Goal: Task Accomplishment & Management: Complete application form

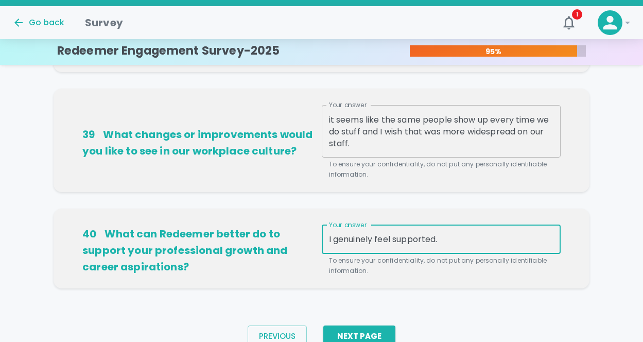
scroll to position [754, 0]
click at [461, 122] on textarea "I personally really enjoy time to pray together. Sadly, it seems like the same …" at bounding box center [441, 132] width 225 height 36
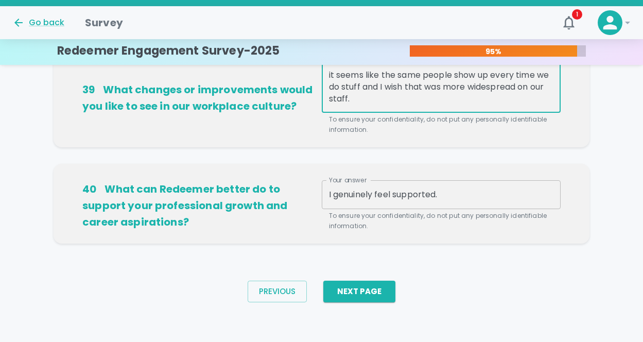
scroll to position [800, 0]
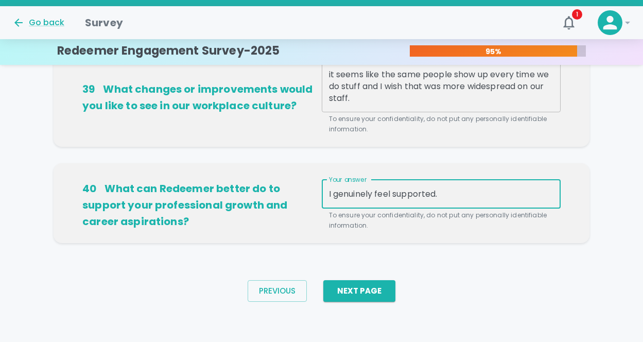
click at [448, 192] on textarea "I genuinely feel supported." at bounding box center [441, 194] width 225 height 12
click at [375, 95] on textarea "I personally really enjoy time to pray together. Sadly, it seems like the same …" at bounding box center [441, 87] width 225 height 36
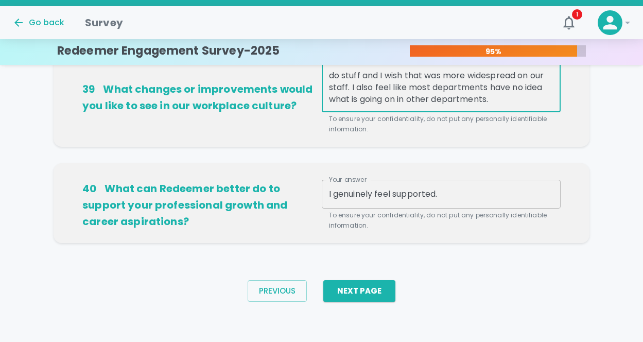
scroll to position [24, 0]
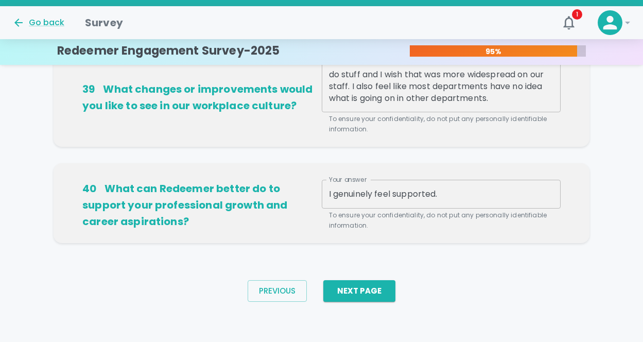
click at [405, 143] on div "39 What changes or improvements would you like to see in our workplace culture?…" at bounding box center [322, 95] width 536 height 104
click at [400, 184] on div "I genuinely feel supported. x Your answer" at bounding box center [441, 194] width 239 height 29
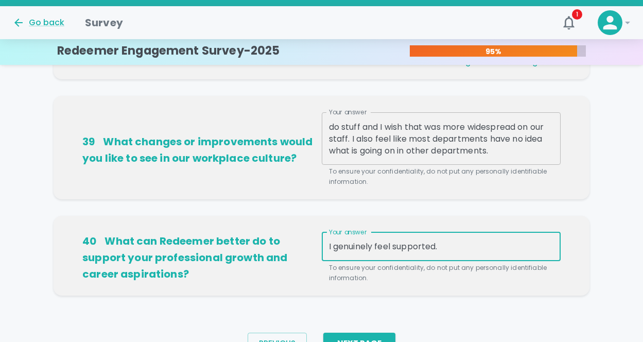
scroll to position [740, 0]
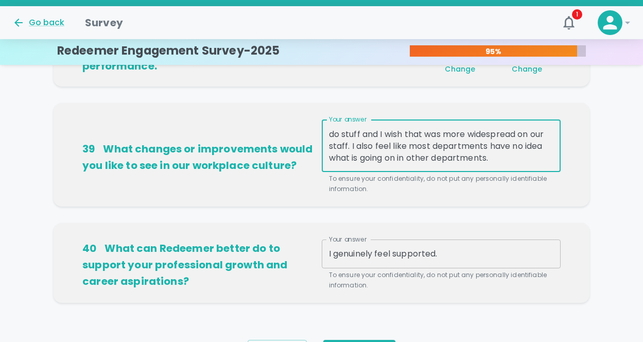
drag, startPoint x: 351, startPoint y: 144, endPoint x: 522, endPoint y: 171, distance: 172.6
click at [522, 171] on div "Your answer I personally really enjoy time to pray together. Sadly, it seems li…" at bounding box center [441, 156] width 239 height 75
type textarea "I personally really enjoy time to pray together. Sadly, it seems like the same …"
click at [407, 124] on div "I personally really enjoy time to pray together. Sadly, it seems like the same …" at bounding box center [441, 145] width 239 height 53
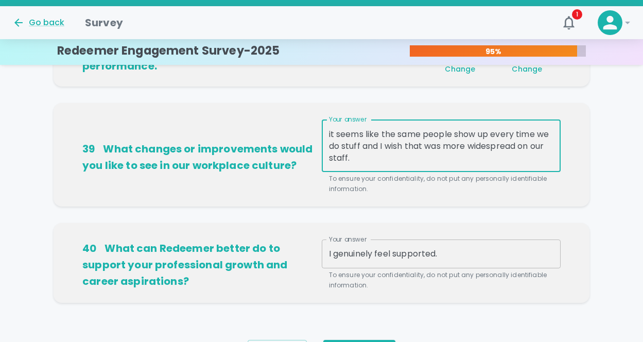
click at [408, 133] on textarea "I personally really enjoy time to pray together. Sadly, it seems like the same …" at bounding box center [441, 146] width 225 height 36
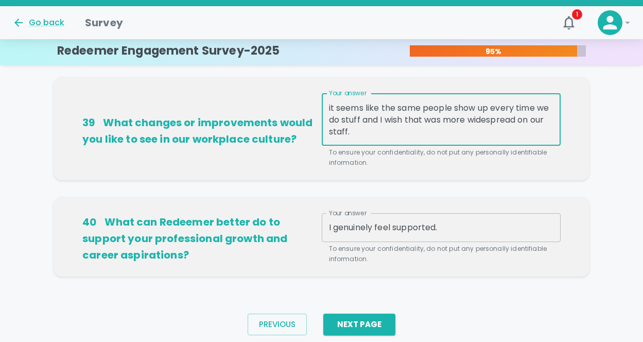
scroll to position [778, 0]
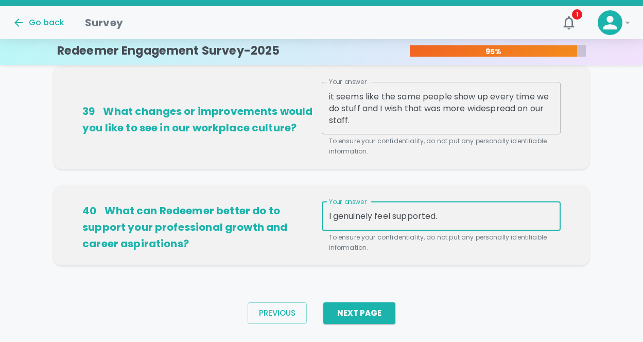
click at [443, 218] on textarea "I genuinely feel supported." at bounding box center [441, 216] width 225 height 12
drag, startPoint x: 428, startPoint y: 220, endPoint x: 333, endPoint y: 217, distance: 95.3
click at [333, 217] on textarea "I genuinely feel supported." at bounding box center [441, 216] width 225 height 12
click at [340, 216] on textarea "I genuinely feel supported." at bounding box center [441, 216] width 225 height 12
drag, startPoint x: 376, startPoint y: 215, endPoint x: 333, endPoint y: 216, distance: 43.3
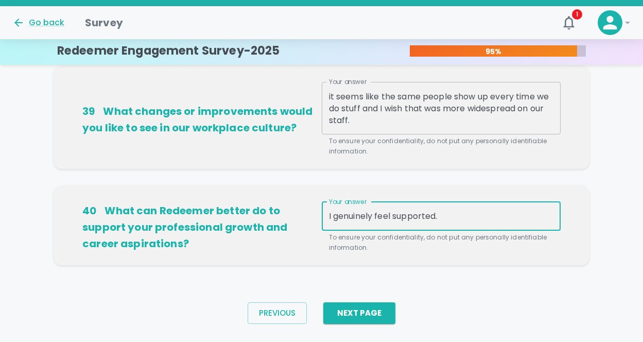
click at [333, 216] on textarea "I genuinely feel supported." at bounding box center [441, 216] width 225 height 12
type textarea "I feel supported."
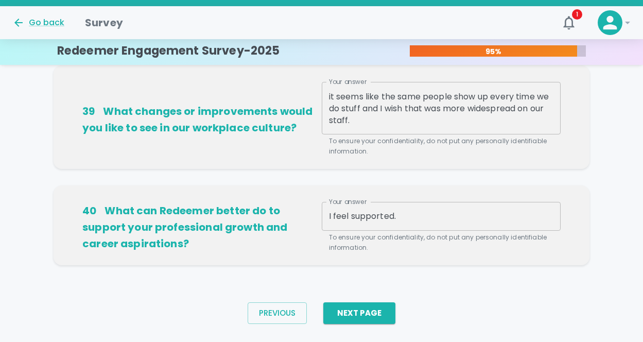
click at [413, 257] on div "40 What can Redeemer better do to support your professional growth and career a…" at bounding box center [322, 225] width 536 height 80
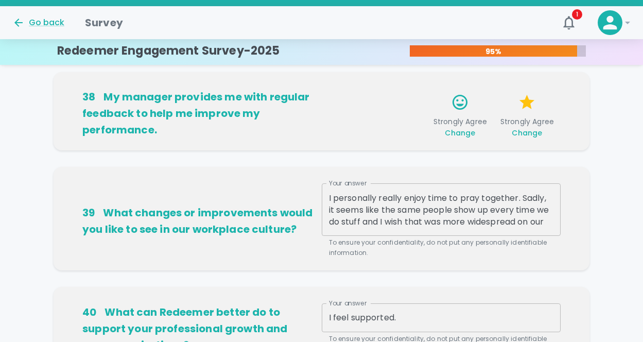
scroll to position [800, 0]
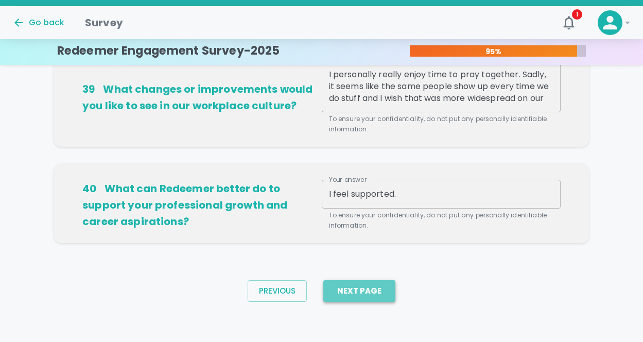
click at [360, 292] on button "Next Page" at bounding box center [359, 291] width 72 height 22
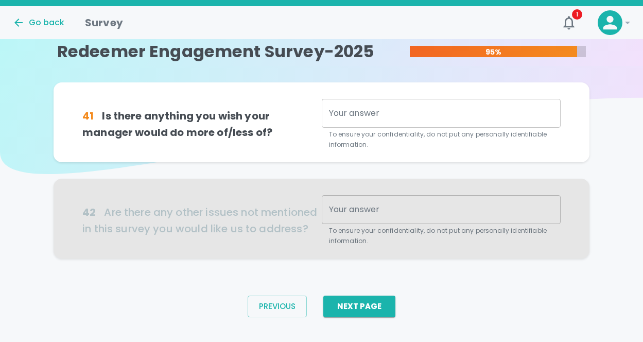
scroll to position [10, 0]
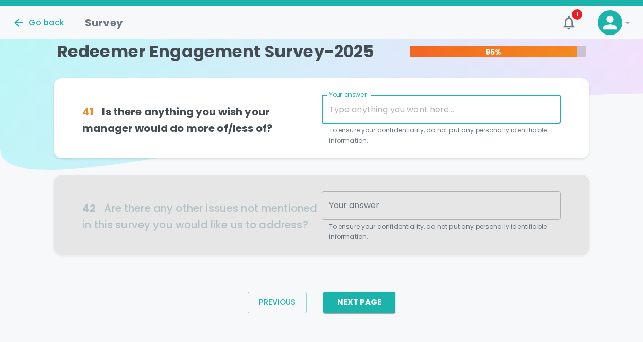
click at [353, 106] on textarea "Your answer" at bounding box center [441, 110] width 225 height 12
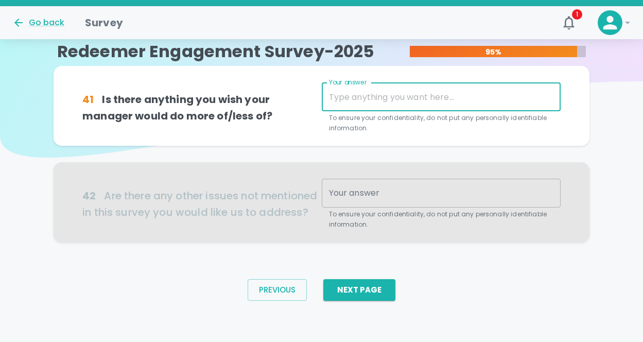
click at [366, 96] on textarea "Your answer" at bounding box center [441, 97] width 225 height 12
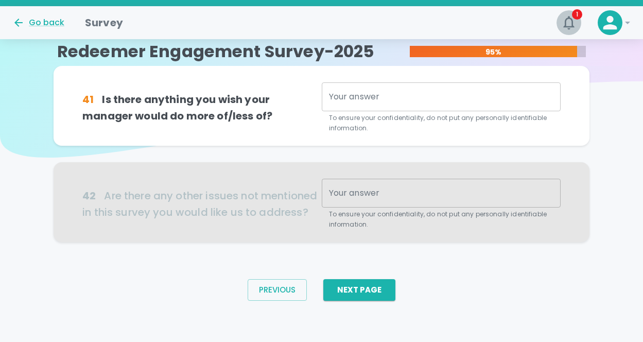
click at [564, 23] on icon "button" at bounding box center [569, 22] width 16 height 16
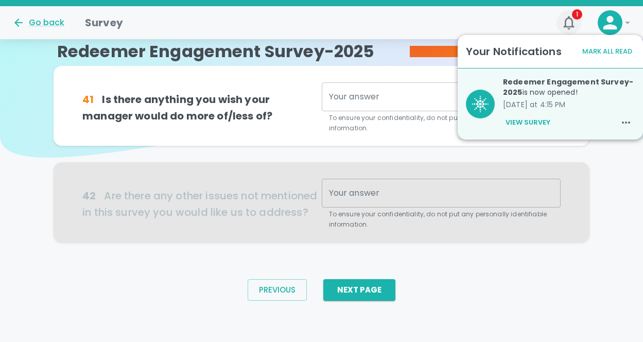
click at [564, 23] on icon "button" at bounding box center [569, 22] width 16 height 16
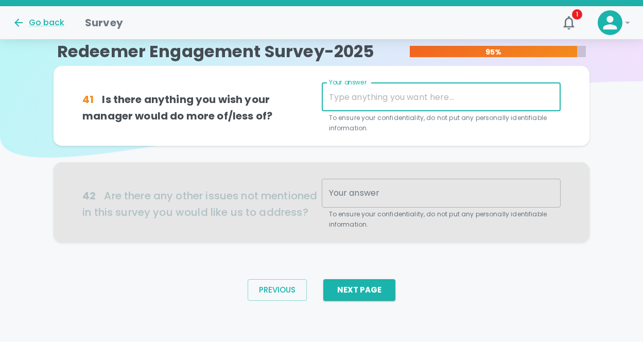
click at [390, 97] on textarea "Your answer" at bounding box center [441, 97] width 225 height 12
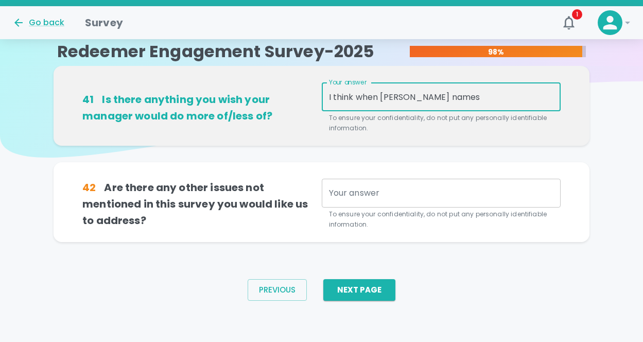
click at [416, 98] on textarea "I think when [PERSON_NAME] names" at bounding box center [441, 97] width 225 height 12
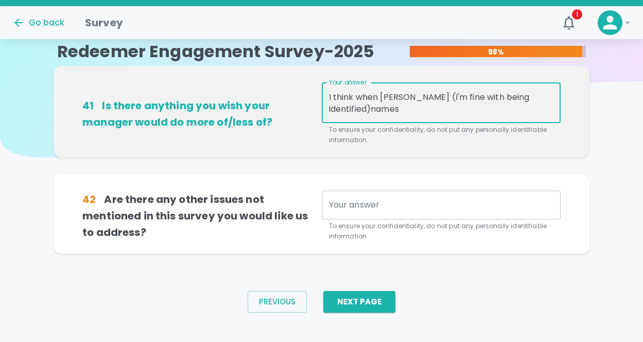
type textarea "I think when [PERSON_NAME] (I'm fine with being identified) names"
drag, startPoint x: 401, startPoint y: 109, endPoint x: 311, endPoint y: 91, distance: 91.8
click at [311, 91] on div "41 Is there anything you wish your manager would do more of/less of? Your answe…" at bounding box center [321, 113] width 478 height 63
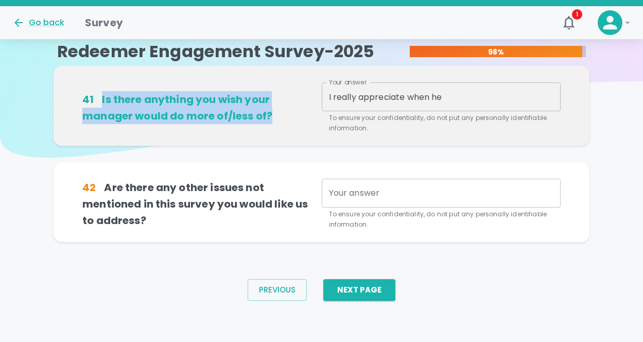
drag, startPoint x: 99, startPoint y: 96, endPoint x: 270, endPoint y: 118, distance: 172.5
click at [270, 118] on h6 "41 Is there anything you wish your manager would do more of/less of?" at bounding box center [201, 107] width 239 height 33
copy h6 "Is there anything you wish your manager would do more of/less of?"
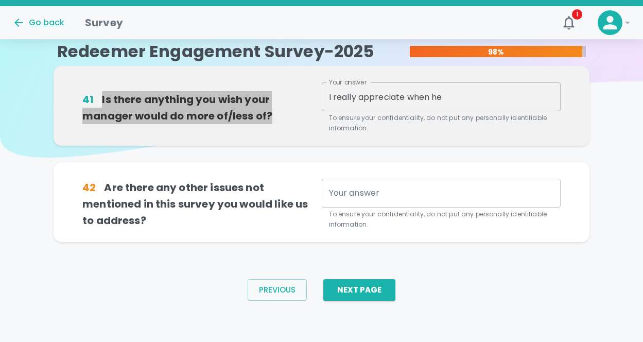
click at [0, 0] on div "Skip Navigation Go back Survey 1 ! Redeemer Engagement Survey-2025 98% 41 Is th…" at bounding box center [321, 159] width 643 height 365
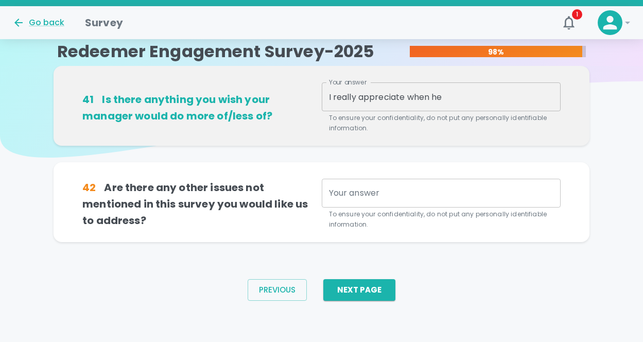
click at [407, 92] on textarea "I really appreciate when he" at bounding box center [441, 97] width 225 height 12
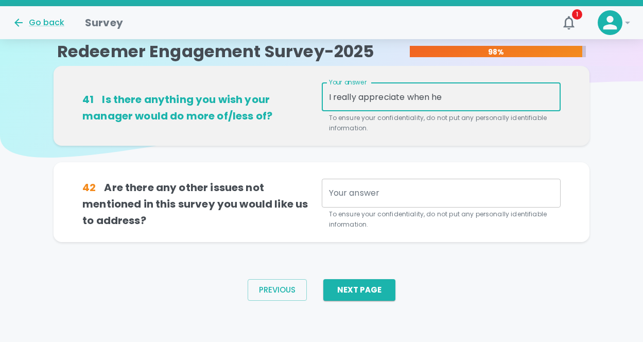
click at [417, 92] on textarea "I really appreciate when he" at bounding box center [441, 97] width 225 height 12
click at [444, 95] on textarea "I really appreciate when he" at bounding box center [441, 97] width 225 height 12
drag, startPoint x: 460, startPoint y: 98, endPoint x: 407, endPoint y: 95, distance: 53.1
click at [407, 95] on textarea "I really appreciate when he" at bounding box center [441, 97] width 225 height 12
click at [421, 93] on textarea "I really appreciate the positive encouragement" at bounding box center [441, 97] width 225 height 12
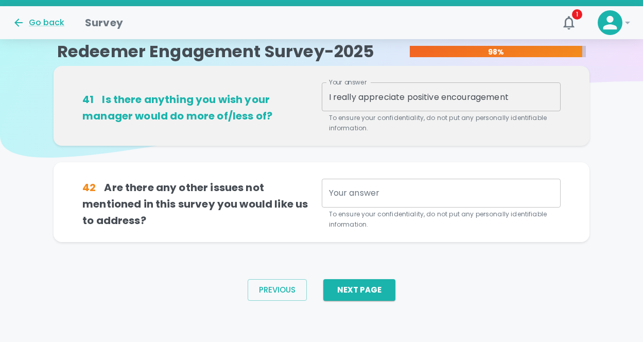
click at [516, 90] on div "I really appreciate positive encouragement x Your answer" at bounding box center [441, 96] width 239 height 29
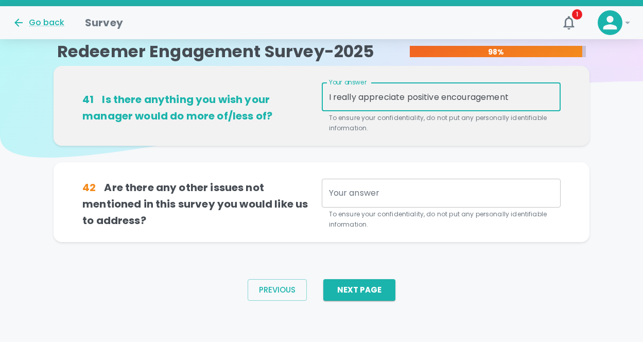
click at [515, 98] on textarea "I really appreciate positive encouragement" at bounding box center [441, 97] width 225 height 12
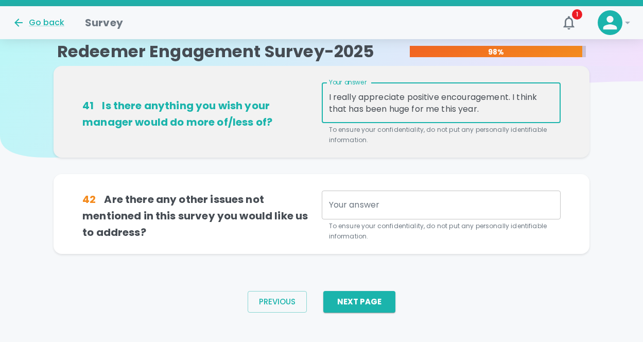
type textarea "I really appreciate positive encouragement. I think that has been huge for me t…"
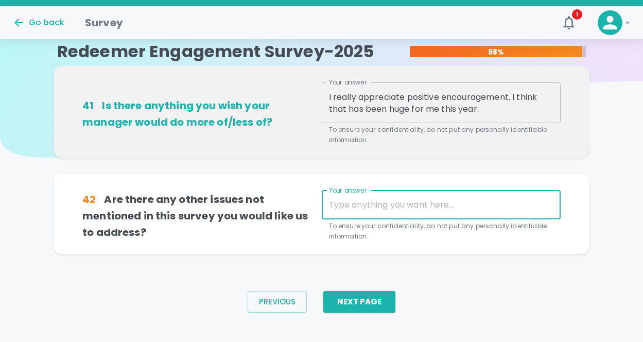
click at [368, 207] on textarea "Your answer" at bounding box center [441, 205] width 225 height 12
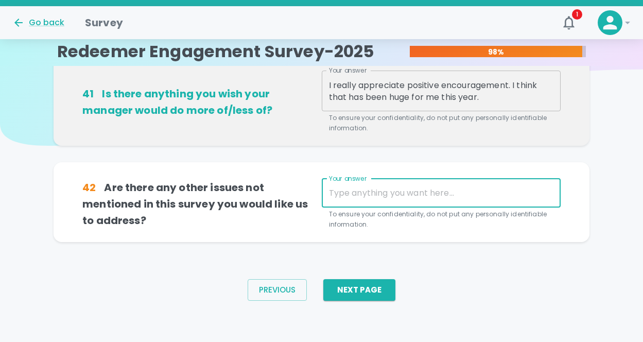
scroll to position [0, 0]
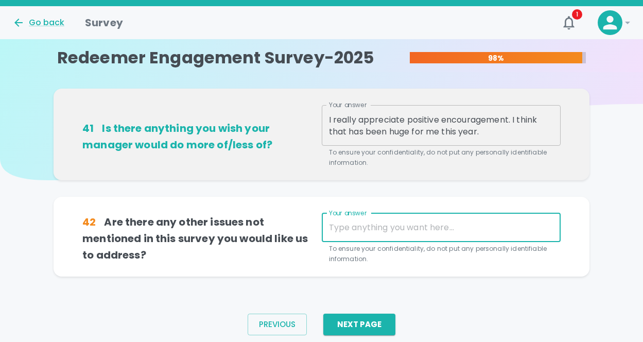
click at [310, 188] on div "41 Is there anything you wish your manager would do more of/less of? Your answe…" at bounding box center [322, 143] width 536 height 108
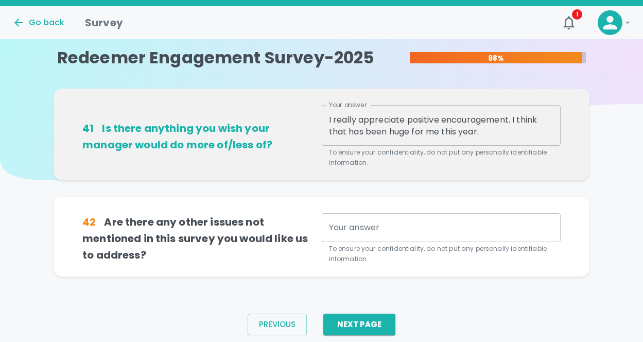
click at [344, 237] on div "x Your answer" at bounding box center [441, 227] width 239 height 29
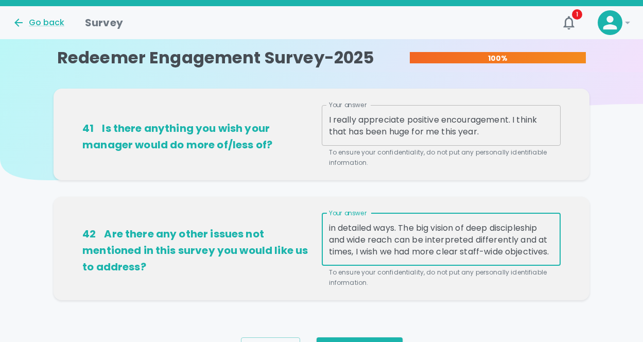
scroll to position [57, 0]
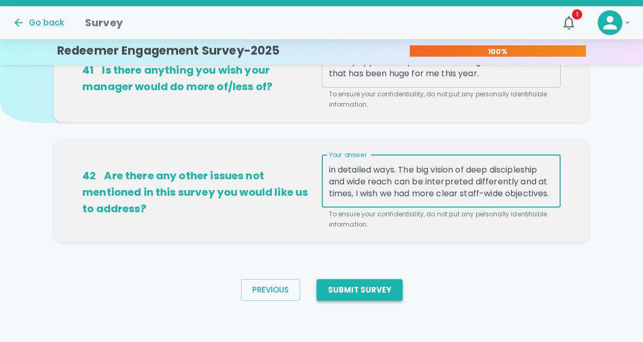
type textarea "I do feel at times like all of the different departments have their own objecti…"
click at [357, 290] on button "Submit Survey" at bounding box center [360, 290] width 86 height 22
